Goal: Transaction & Acquisition: Purchase product/service

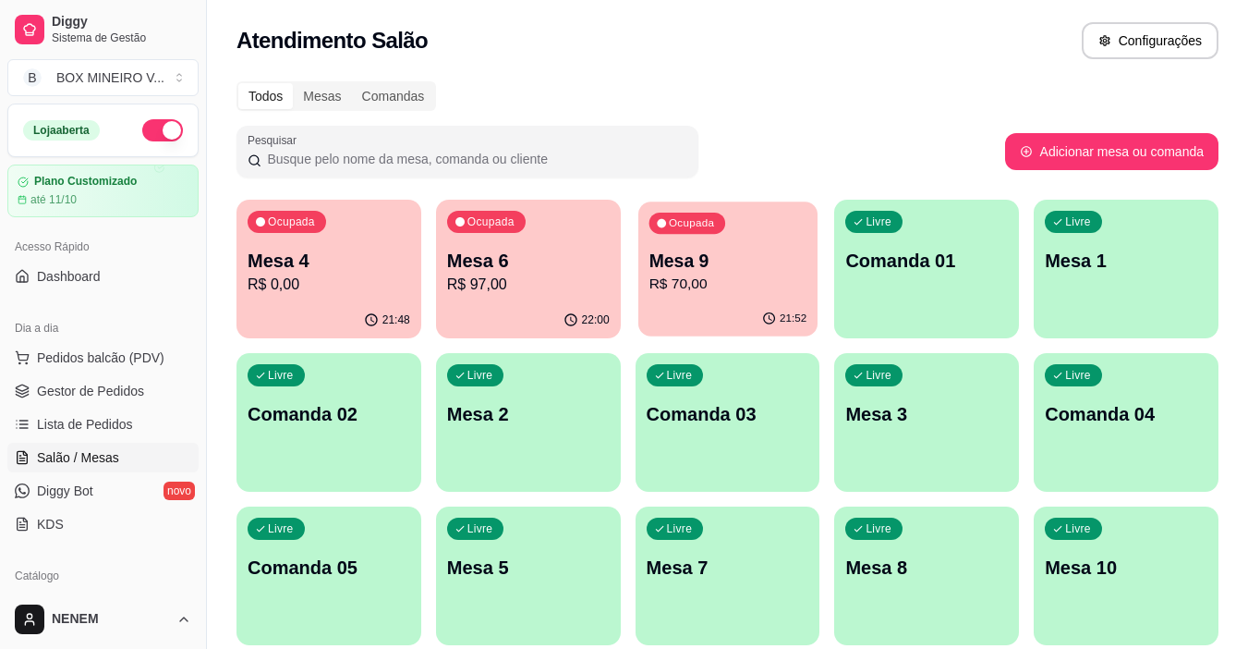
click at [670, 279] on p "R$ 70,00" at bounding box center [728, 284] width 158 height 21
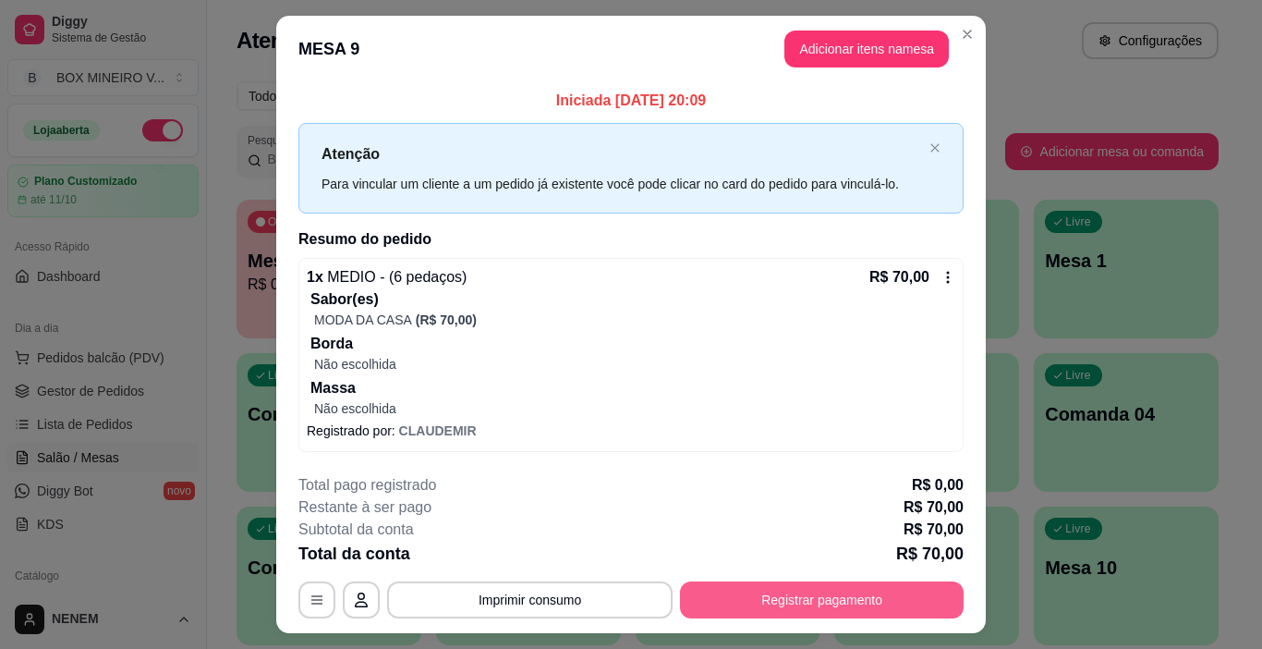
click at [761, 602] on button "Registrar pagamento" at bounding box center [822, 599] width 284 height 37
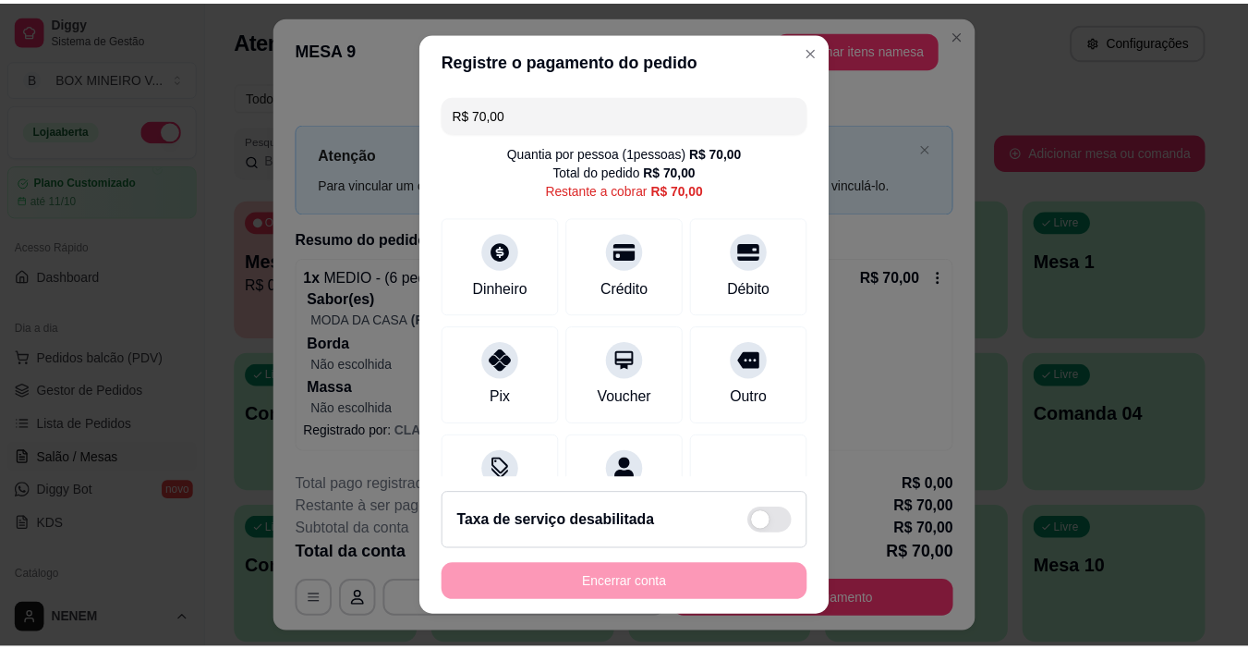
scroll to position [27, 0]
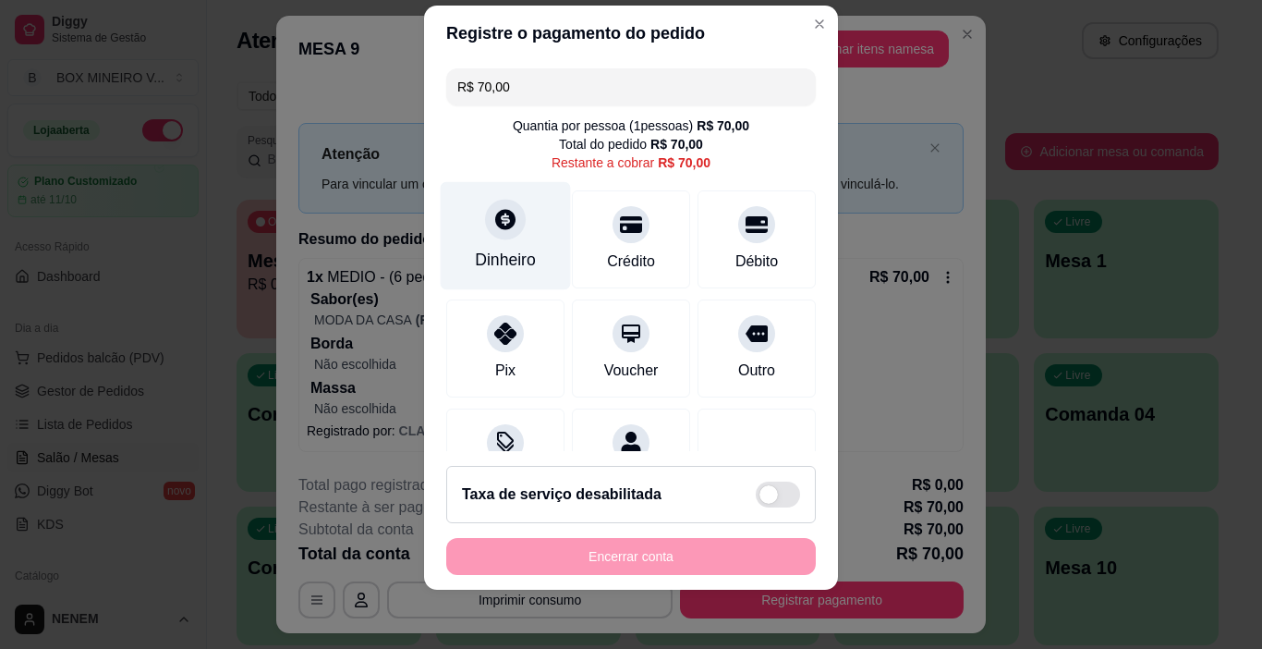
click at [515, 217] on div "Dinheiro" at bounding box center [506, 236] width 130 height 108
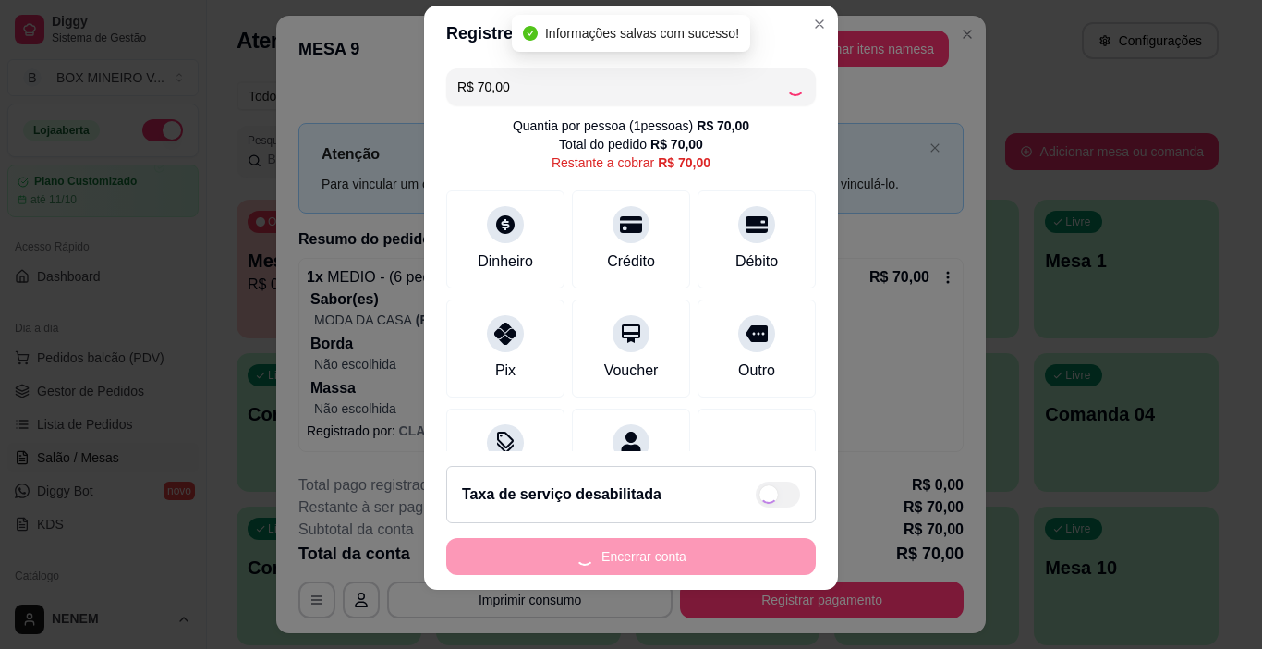
type input "R$ 0,00"
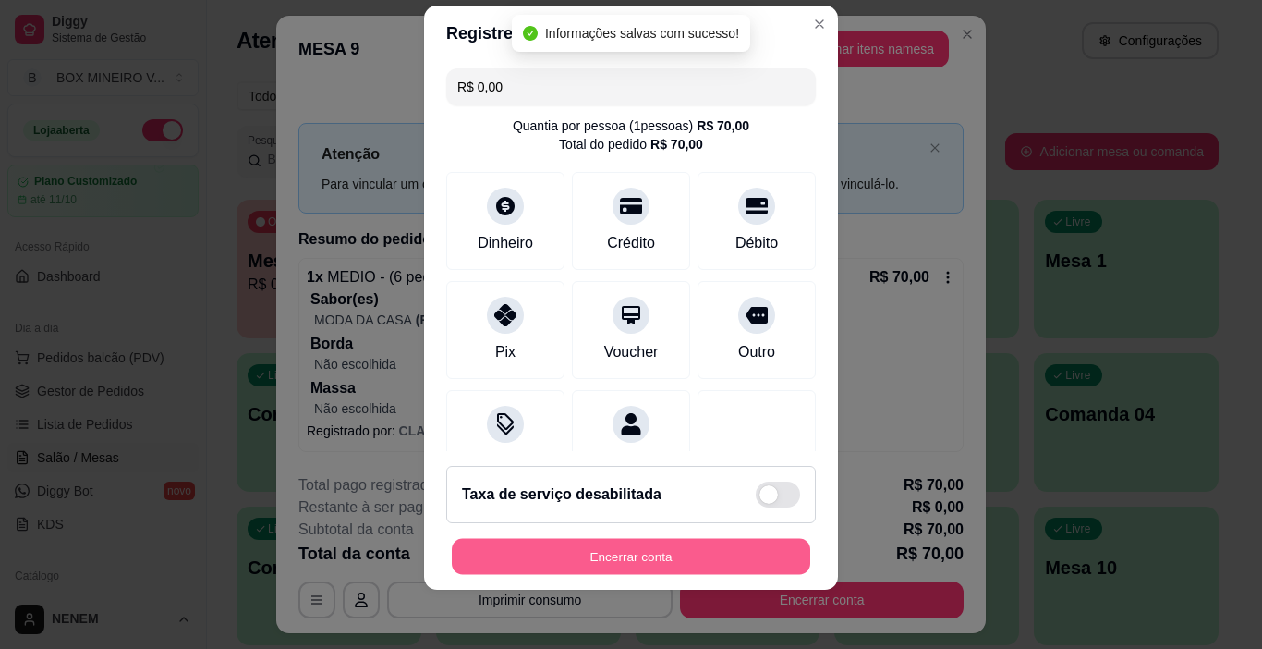
click at [616, 557] on button "Encerrar conta" at bounding box center [631, 557] width 359 height 36
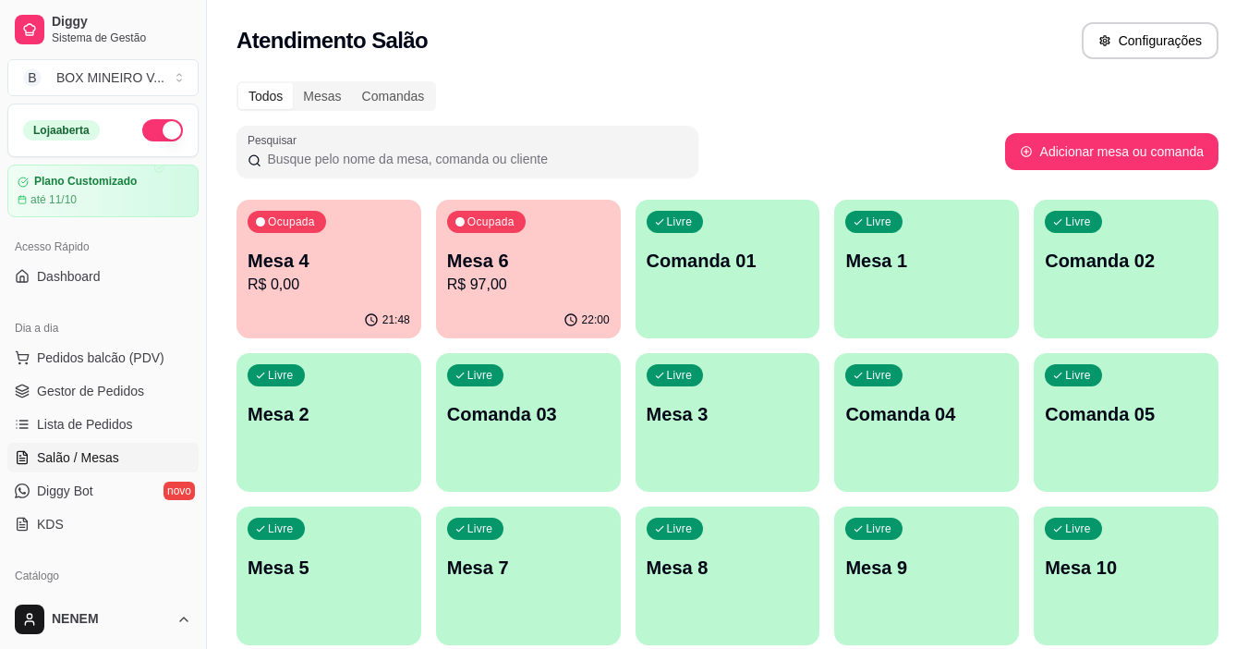
click at [467, 289] on p "R$ 97,00" at bounding box center [528, 285] width 163 height 22
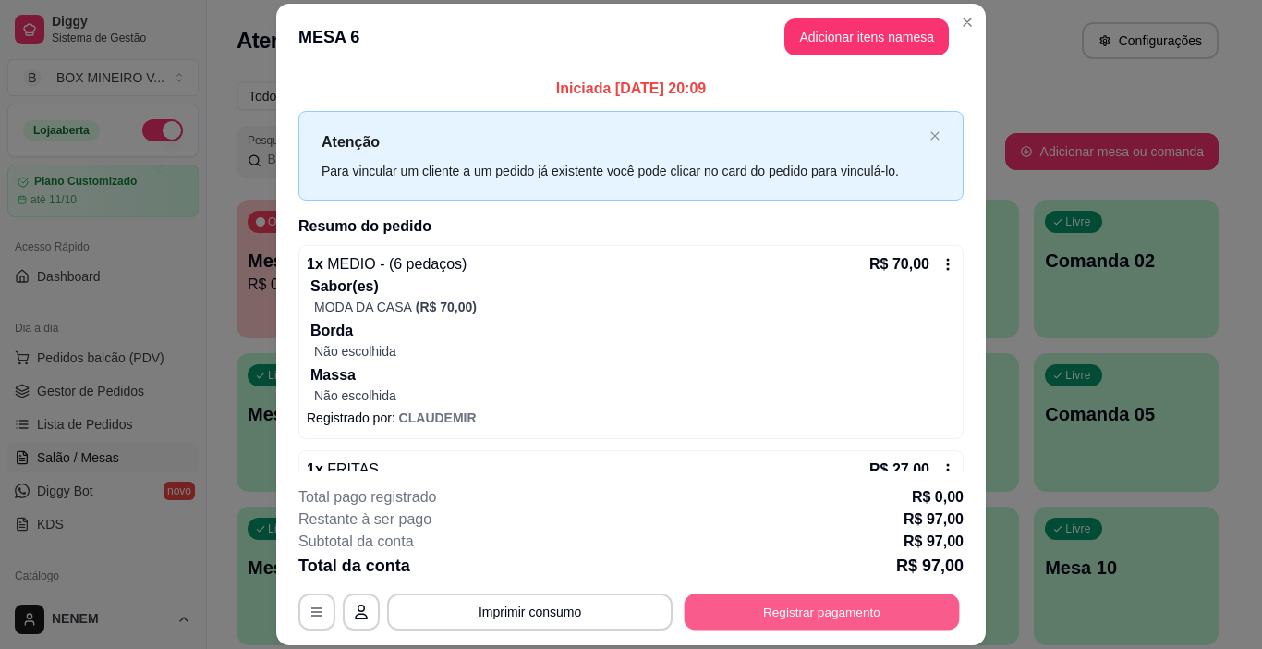
click at [732, 604] on button "Registrar pagamento" at bounding box center [822, 612] width 275 height 36
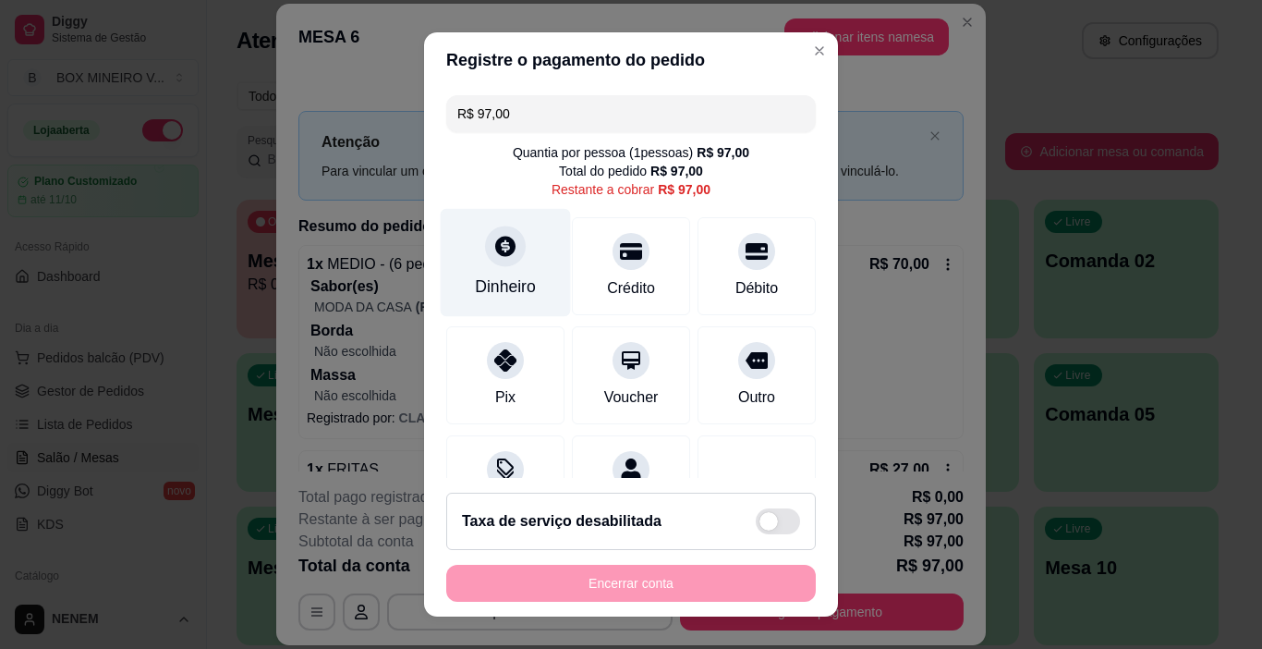
click at [485, 245] on div at bounding box center [505, 246] width 41 height 41
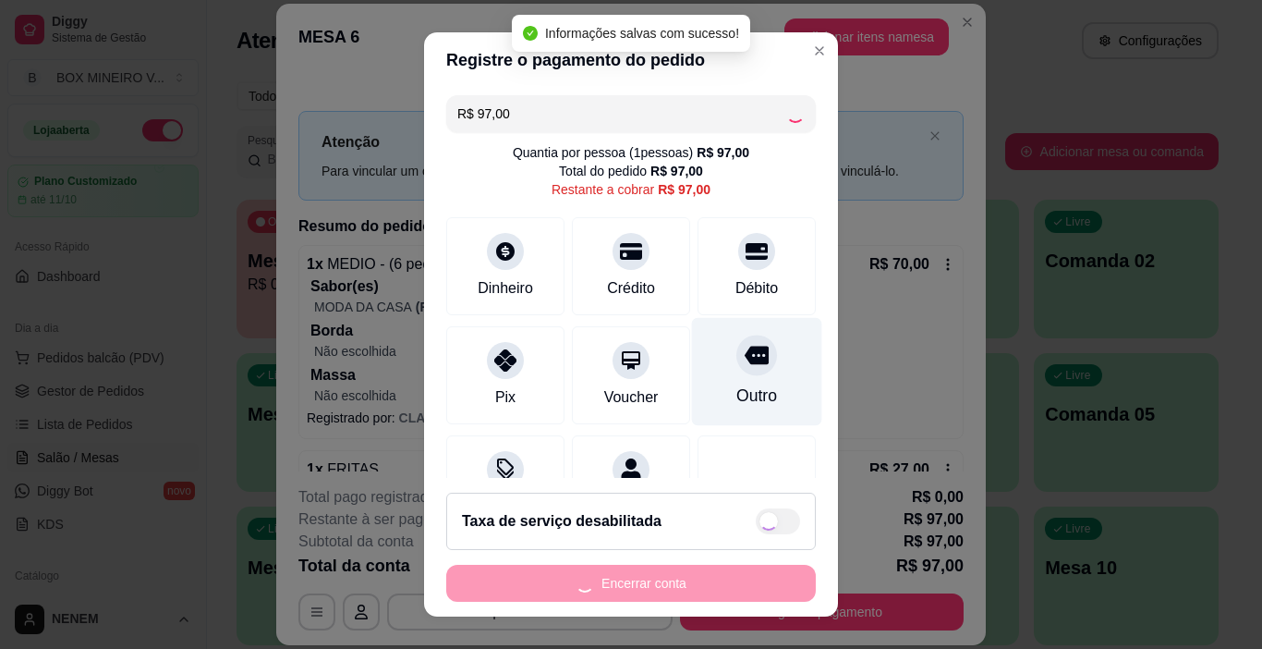
type input "R$ 0,00"
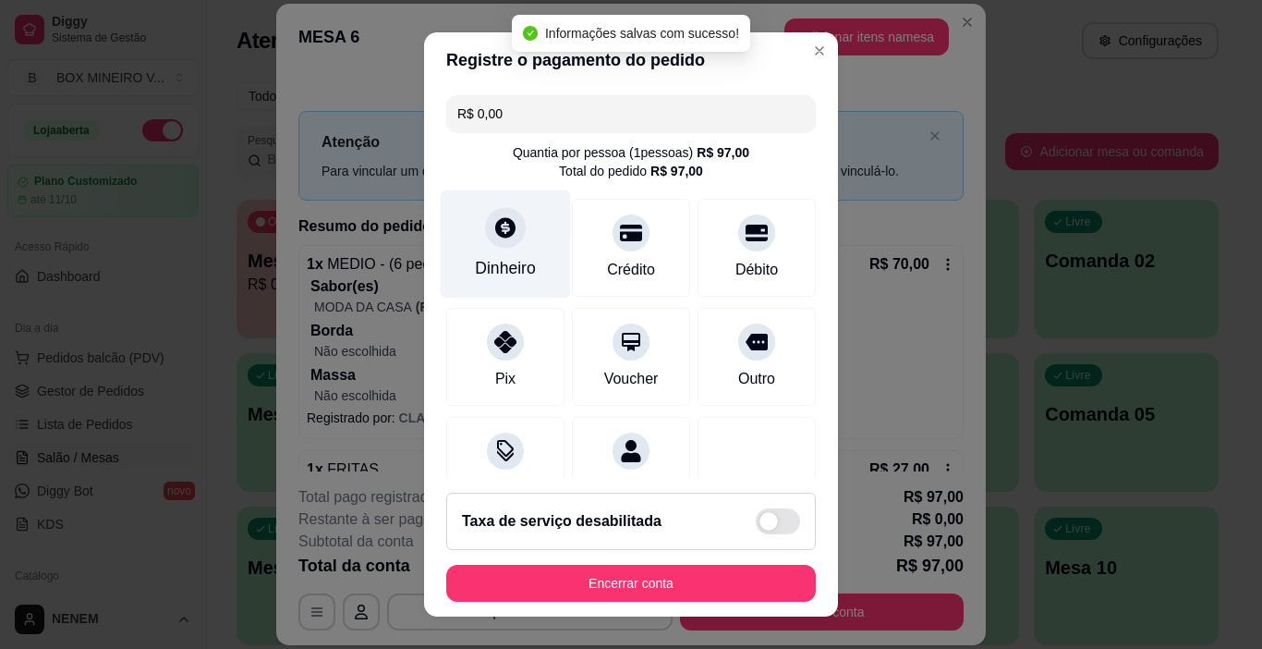
click at [488, 244] on div at bounding box center [505, 228] width 41 height 41
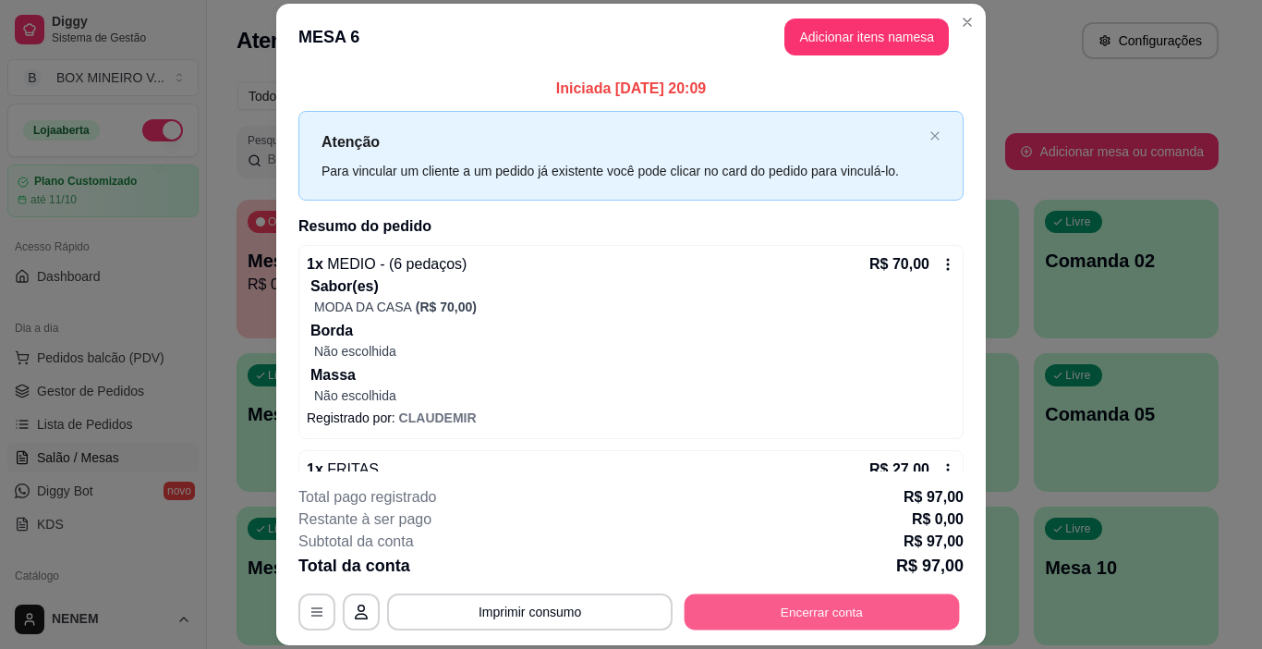
click at [813, 614] on button "Encerrar conta" at bounding box center [822, 612] width 275 height 36
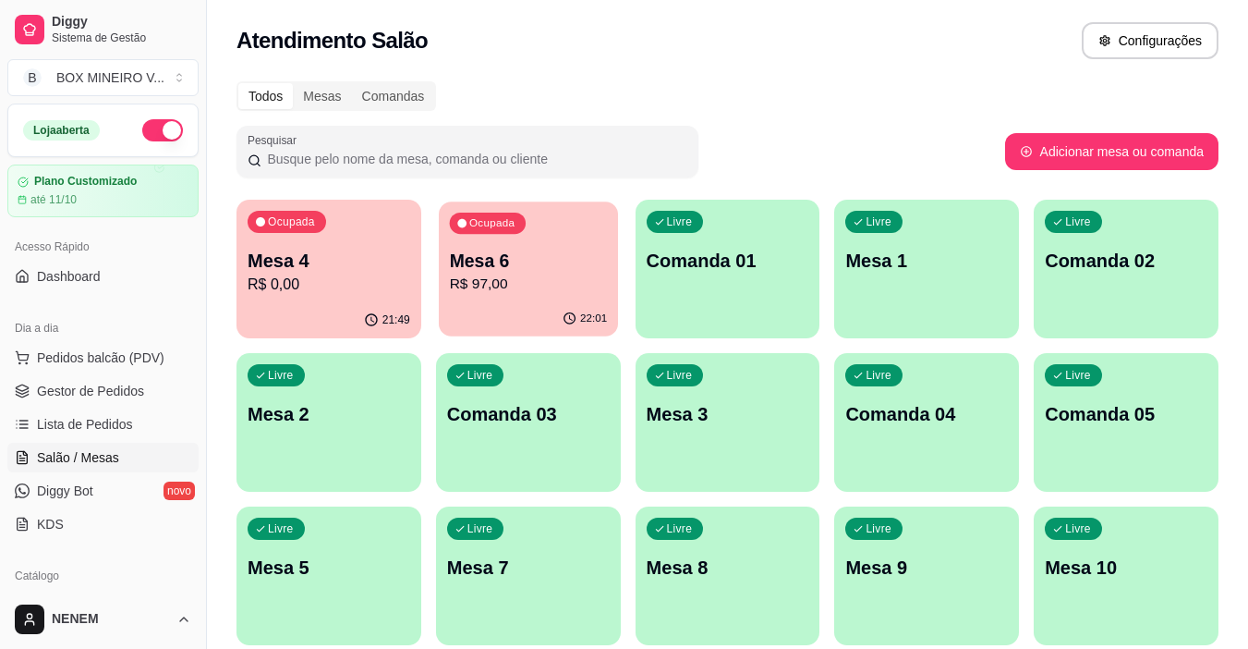
click at [488, 276] on p "R$ 97,00" at bounding box center [528, 284] width 158 height 21
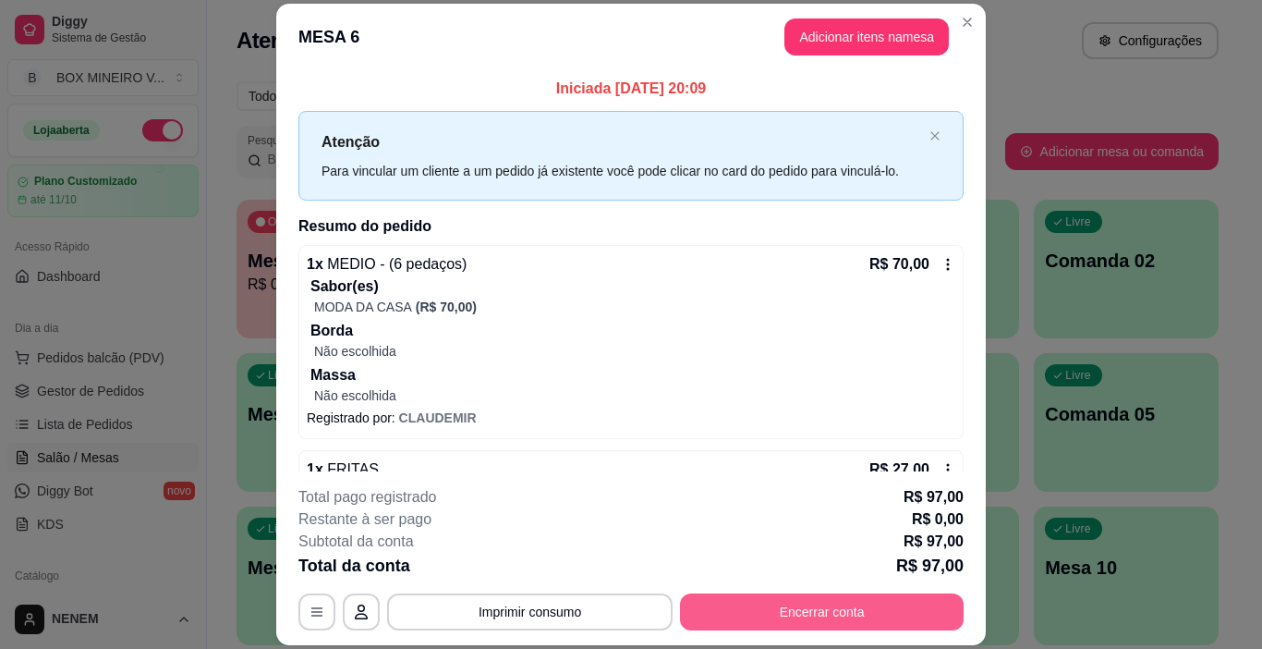
click at [752, 628] on button "Encerrar conta" at bounding box center [822, 611] width 284 height 37
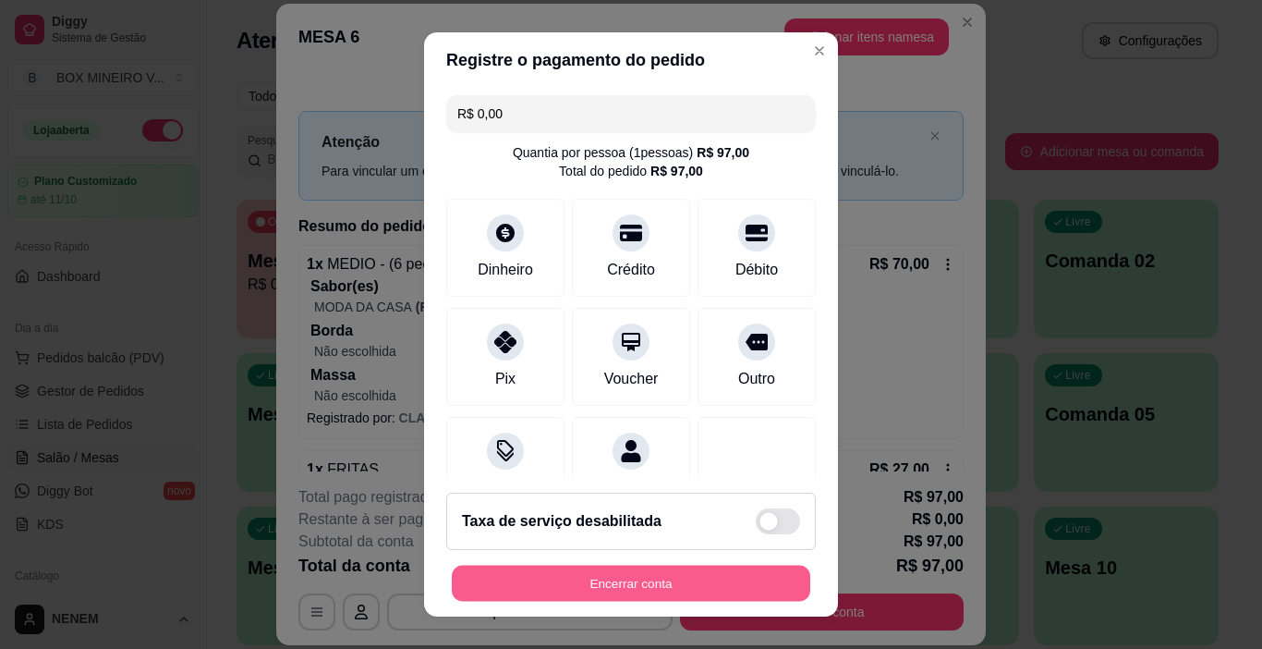
click at [655, 588] on button "Encerrar conta" at bounding box center [631, 583] width 359 height 36
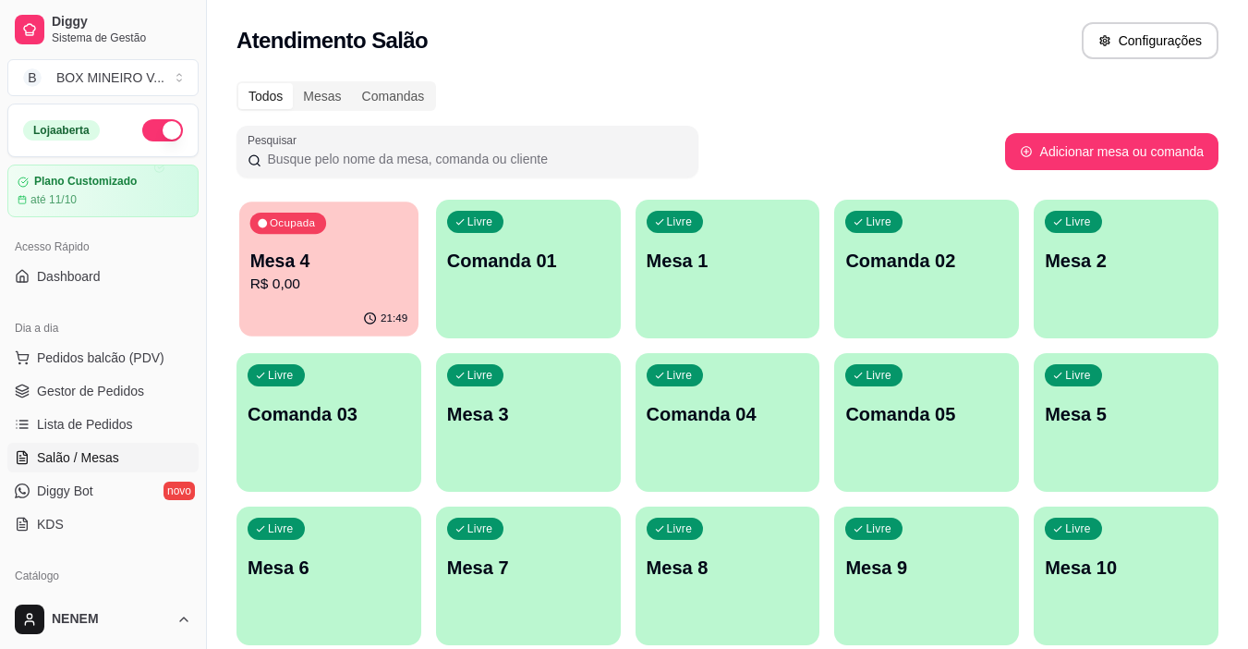
click at [290, 299] on div "Ocupada Mesa 4 R$ 0,00" at bounding box center [328, 251] width 179 height 100
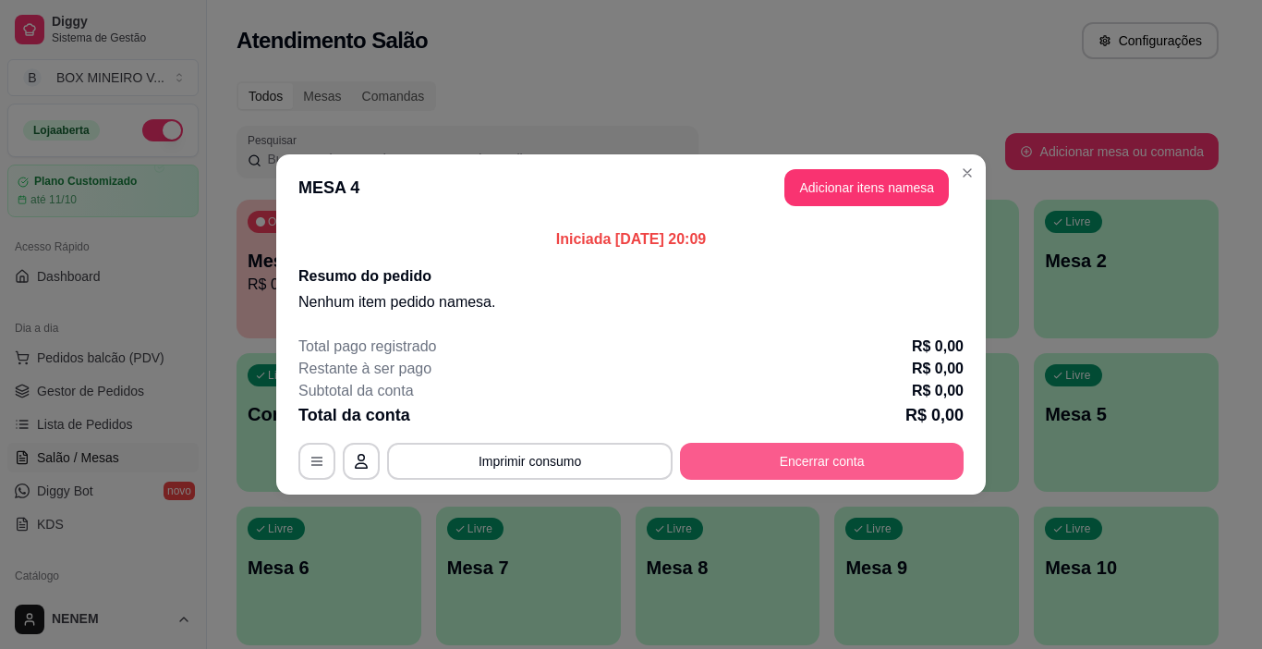
click at [733, 460] on button "Encerrar conta" at bounding box center [822, 461] width 284 height 37
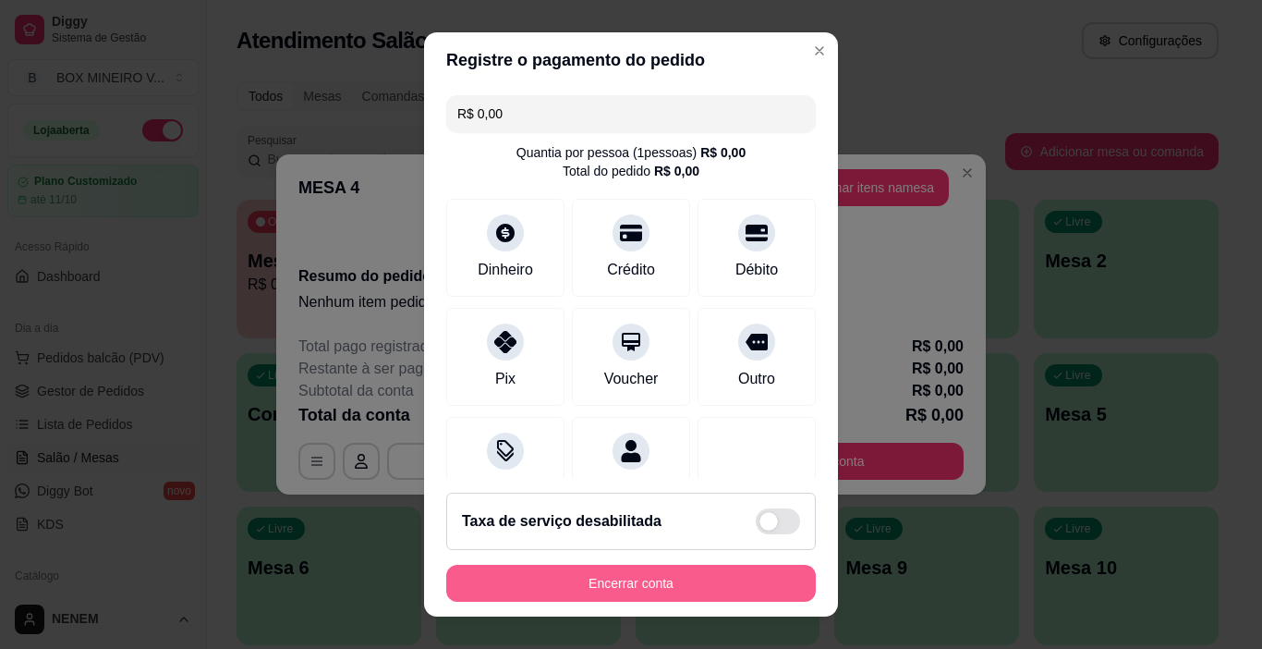
click at [633, 583] on button "Encerrar conta" at bounding box center [631, 583] width 370 height 37
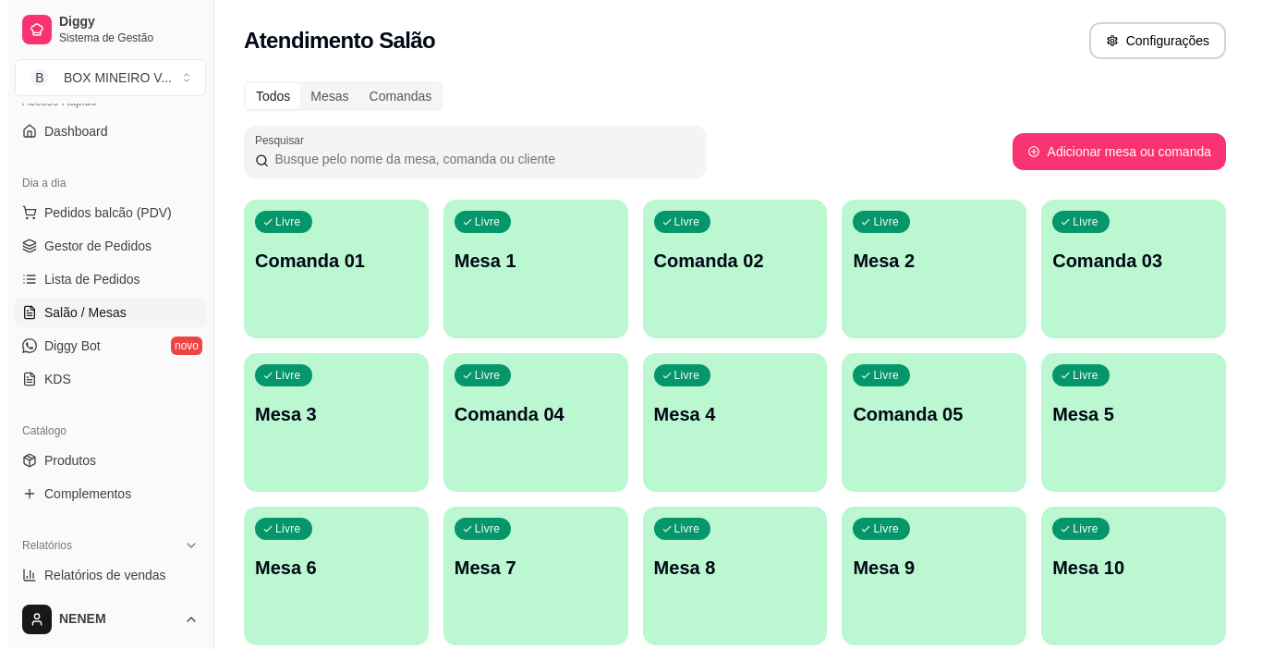
scroll to position [92, 0]
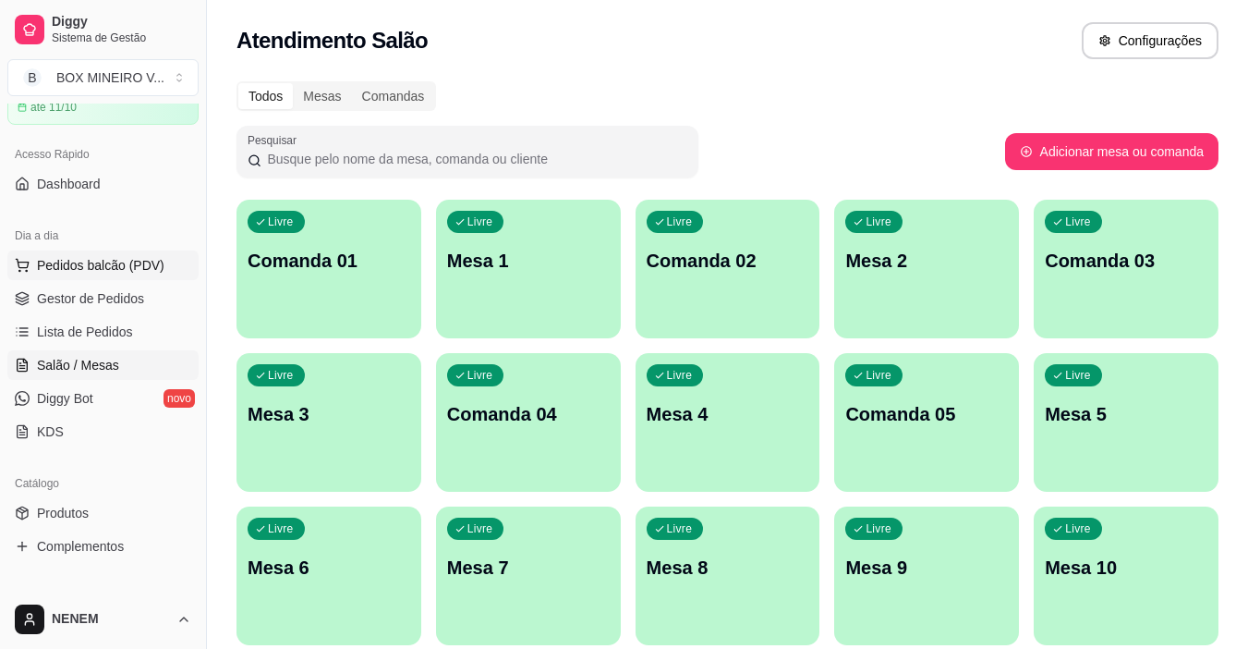
click at [83, 267] on span "Pedidos balcão (PDV)" at bounding box center [101, 265] width 128 height 18
